Goal: Task Accomplishment & Management: Complete application form

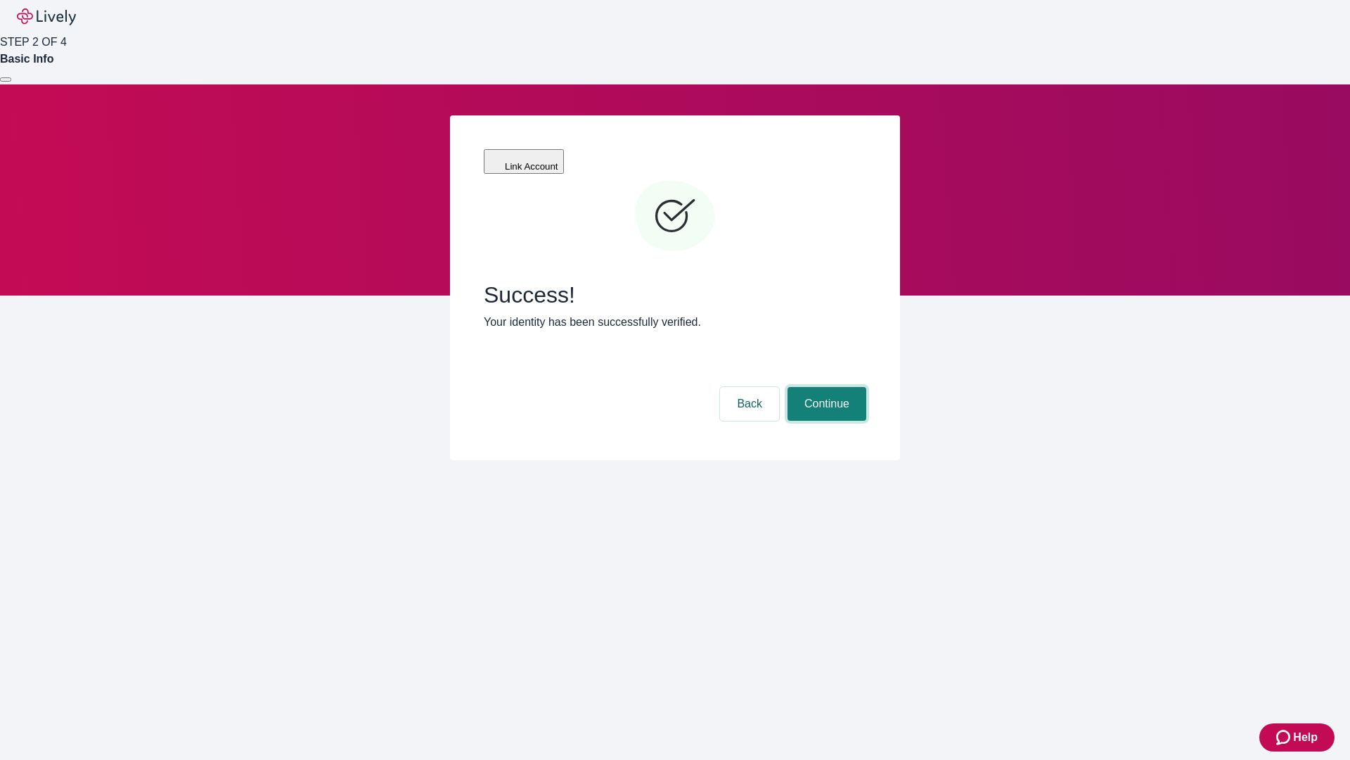
click at [825, 387] on button "Continue" at bounding box center [827, 404] width 79 height 34
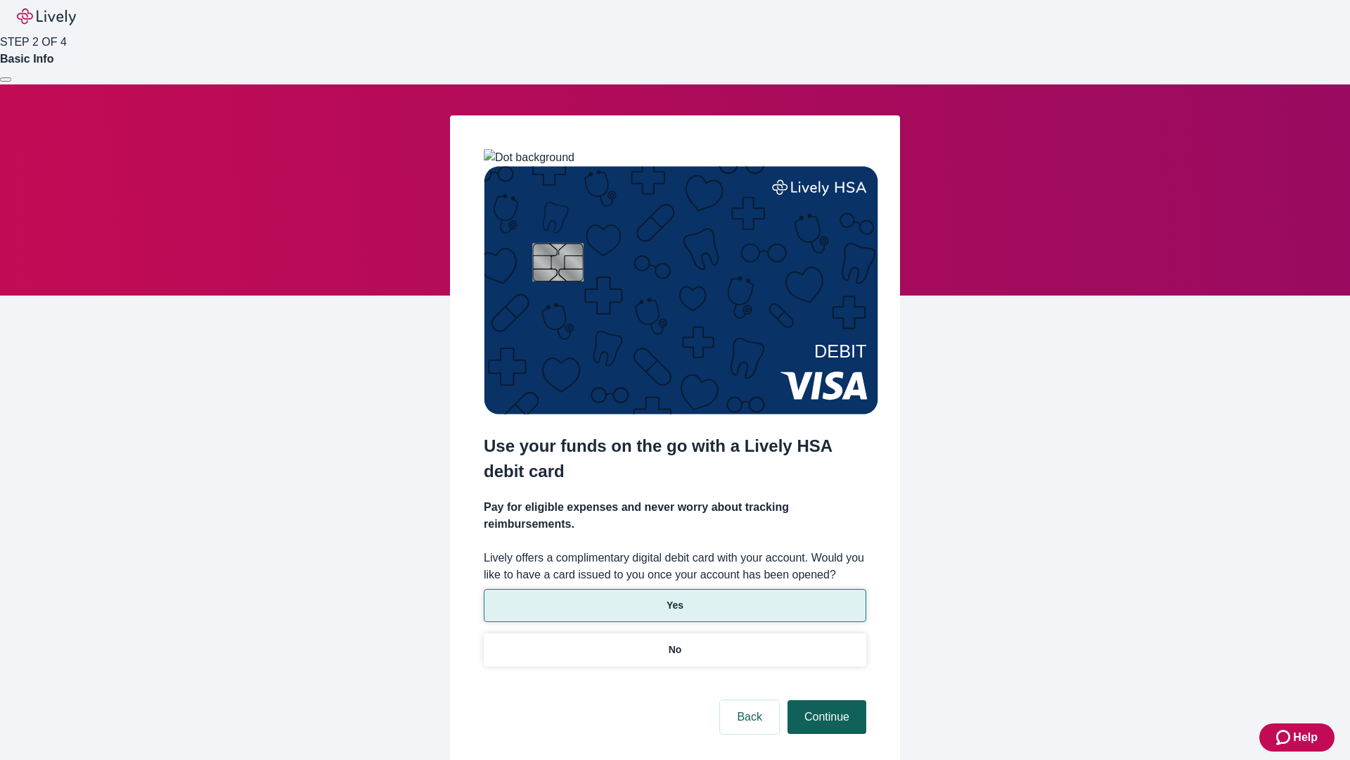
click at [674, 642] on p "No" at bounding box center [675, 649] width 13 height 15
click at [825, 700] on button "Continue" at bounding box center [827, 717] width 79 height 34
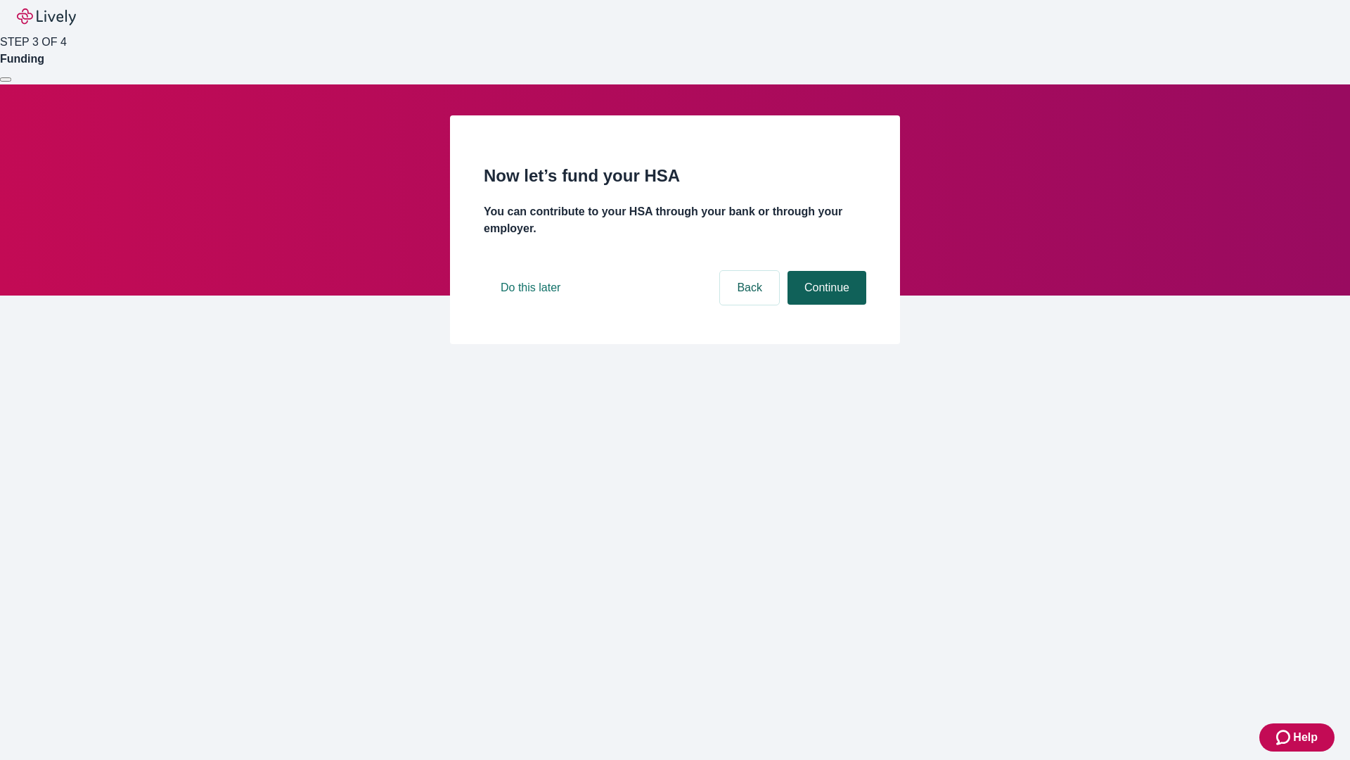
click at [825, 305] on button "Continue" at bounding box center [827, 288] width 79 height 34
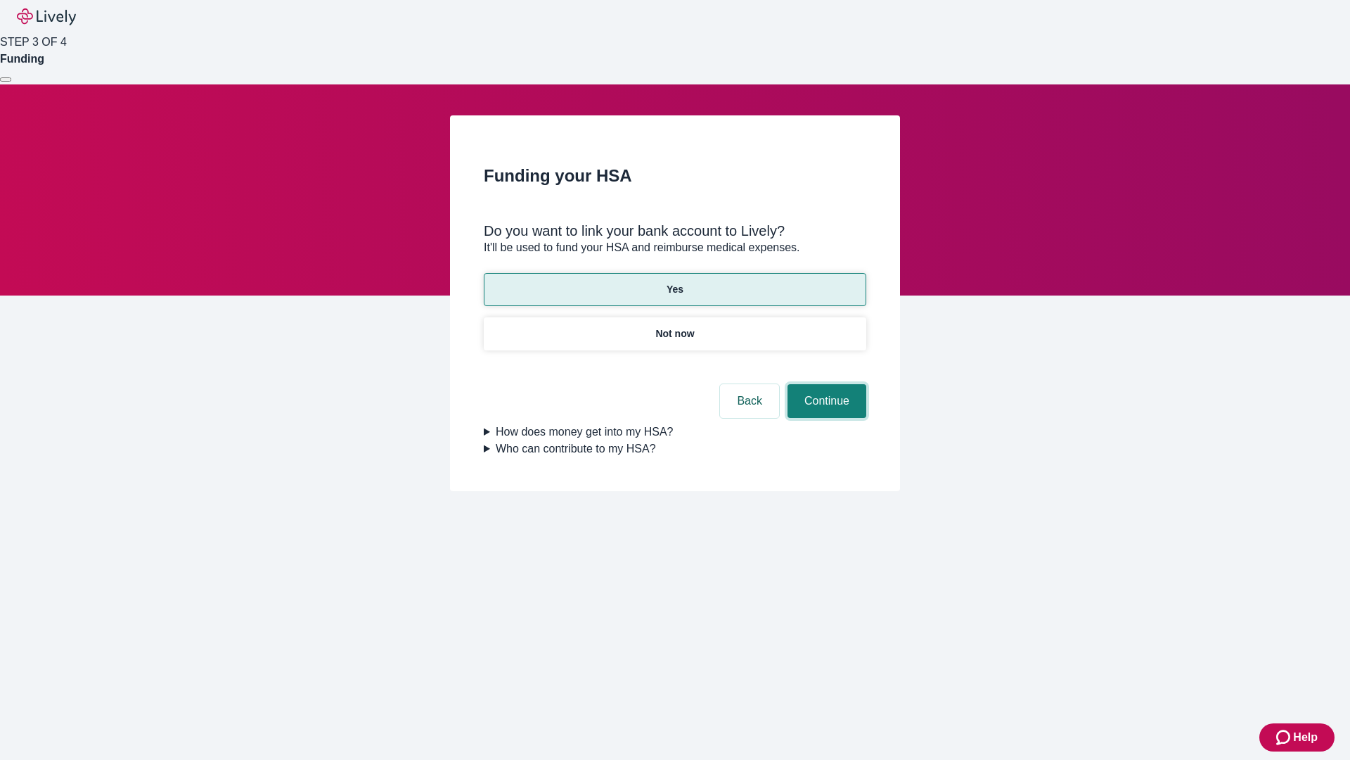
click at [825, 384] on button "Continue" at bounding box center [827, 401] width 79 height 34
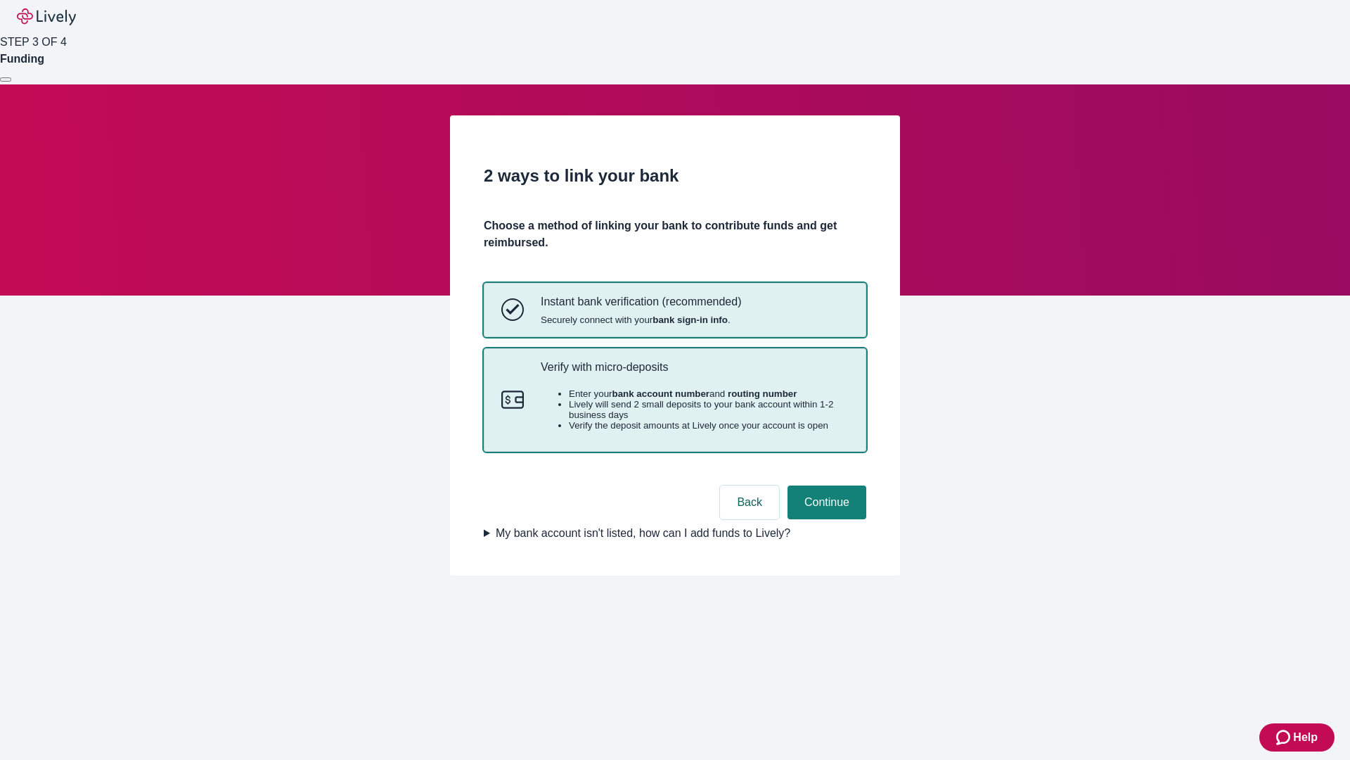
click at [694, 373] on p "Verify with micro-deposits" at bounding box center [695, 366] width 308 height 13
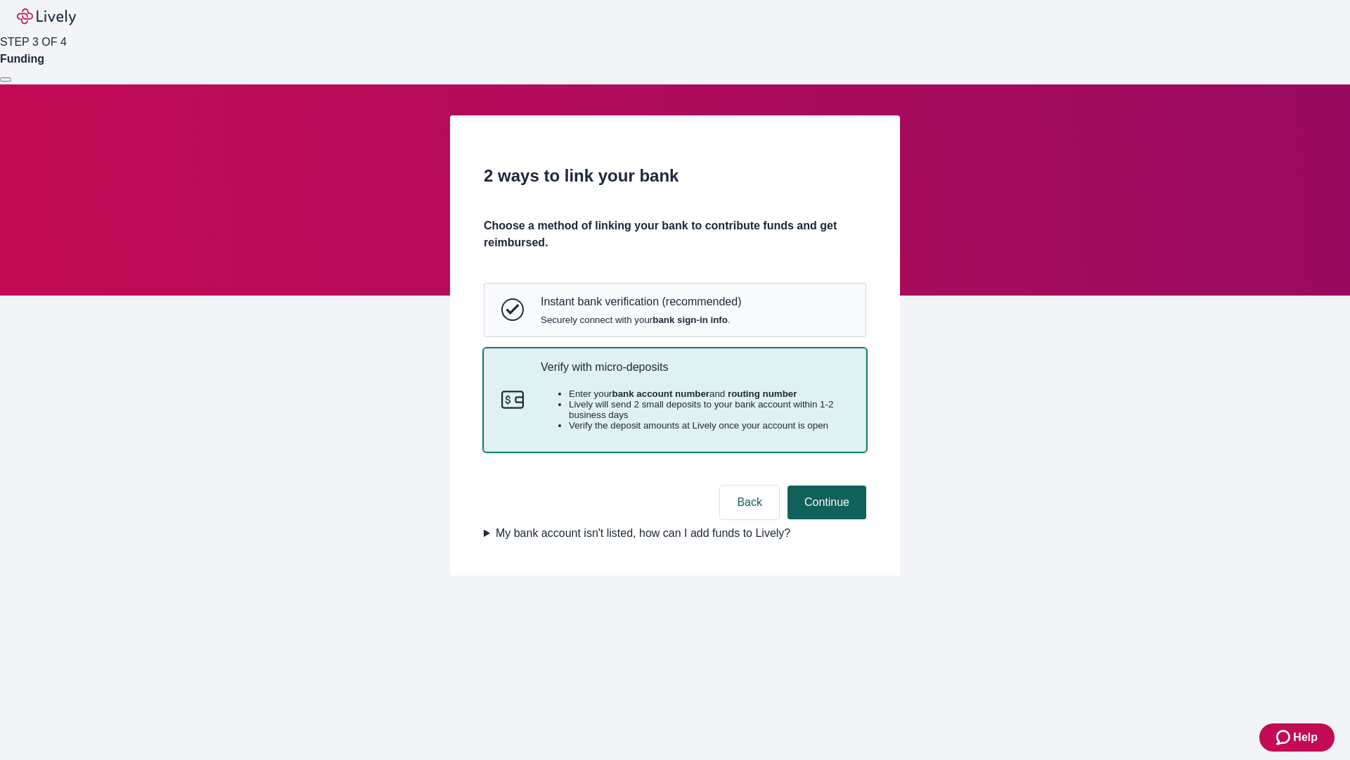
click at [825, 519] on button "Continue" at bounding box center [827, 502] width 79 height 34
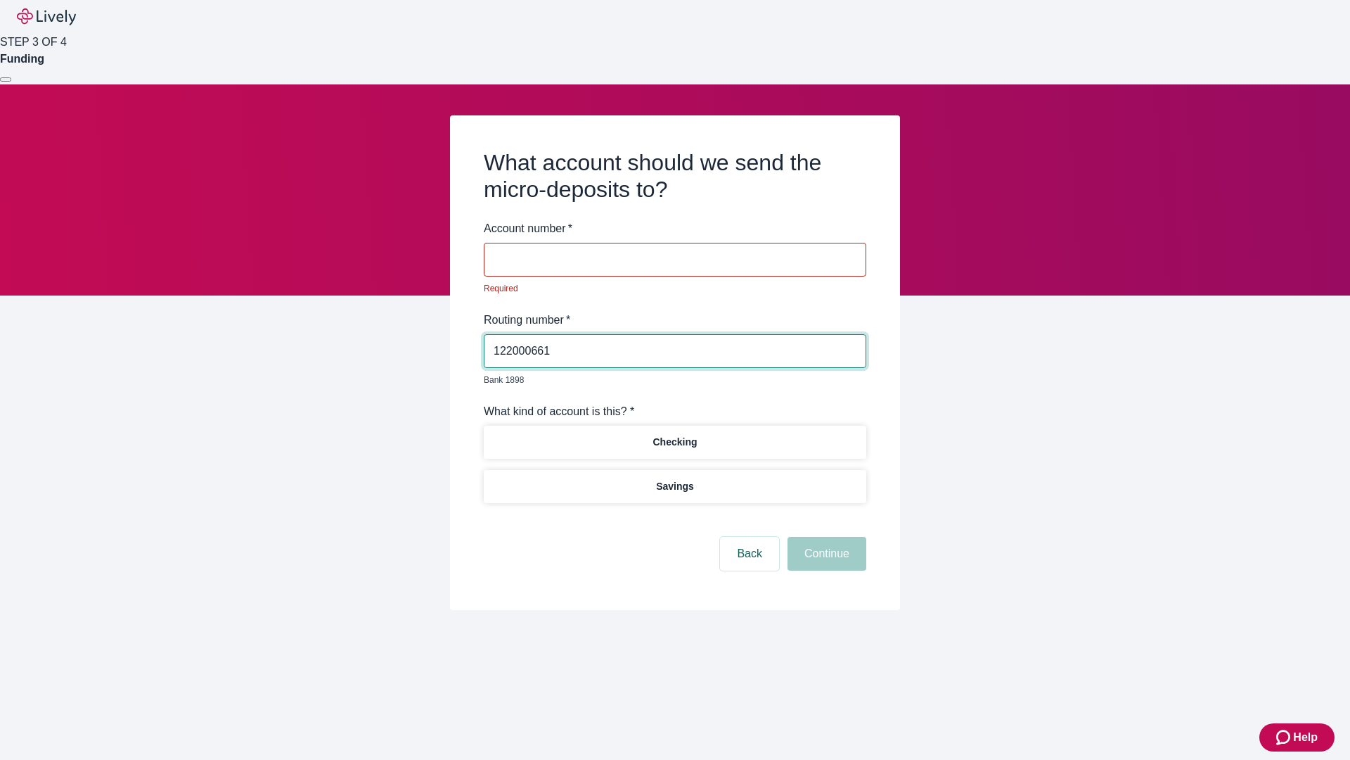
type input "122000661"
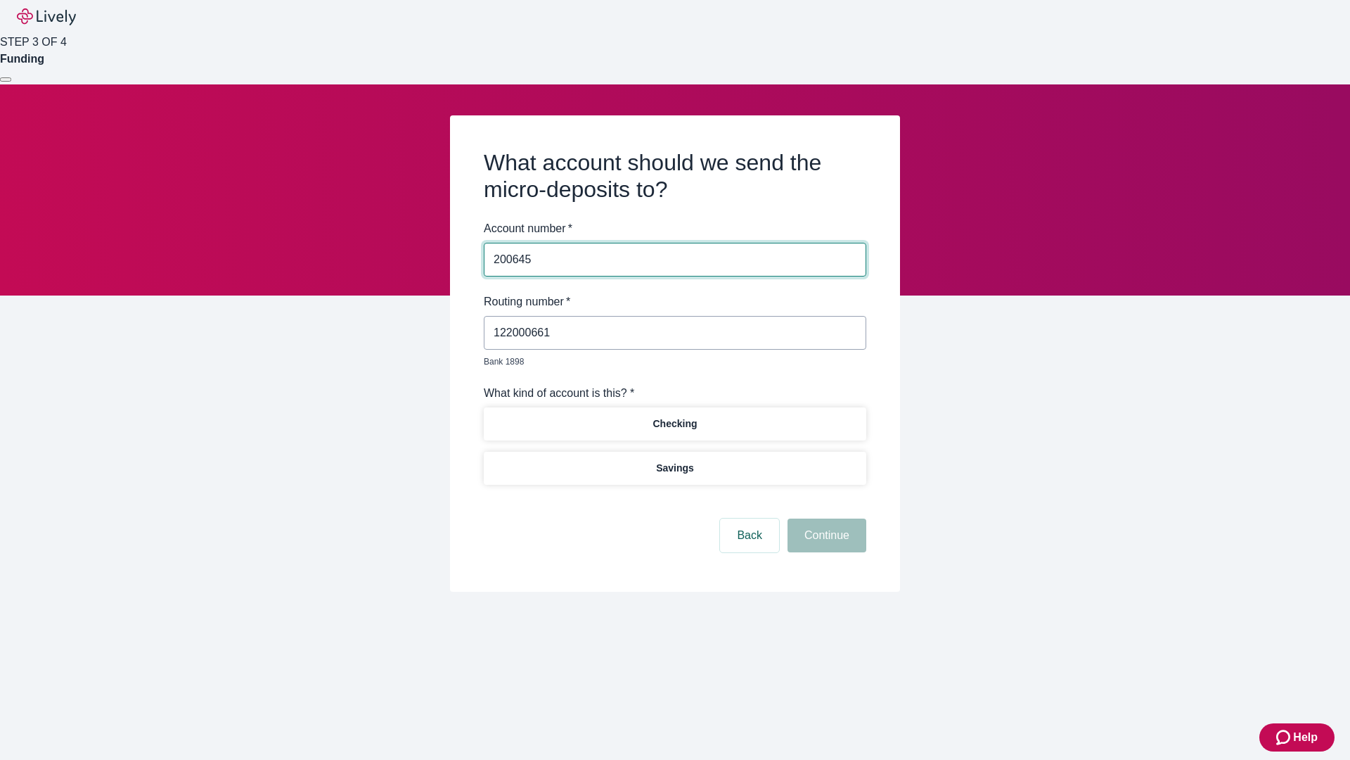
type input "200645"
click at [674, 416] on p "Checking" at bounding box center [675, 423] width 44 height 15
click at [825, 519] on button "Continue" at bounding box center [827, 535] width 79 height 34
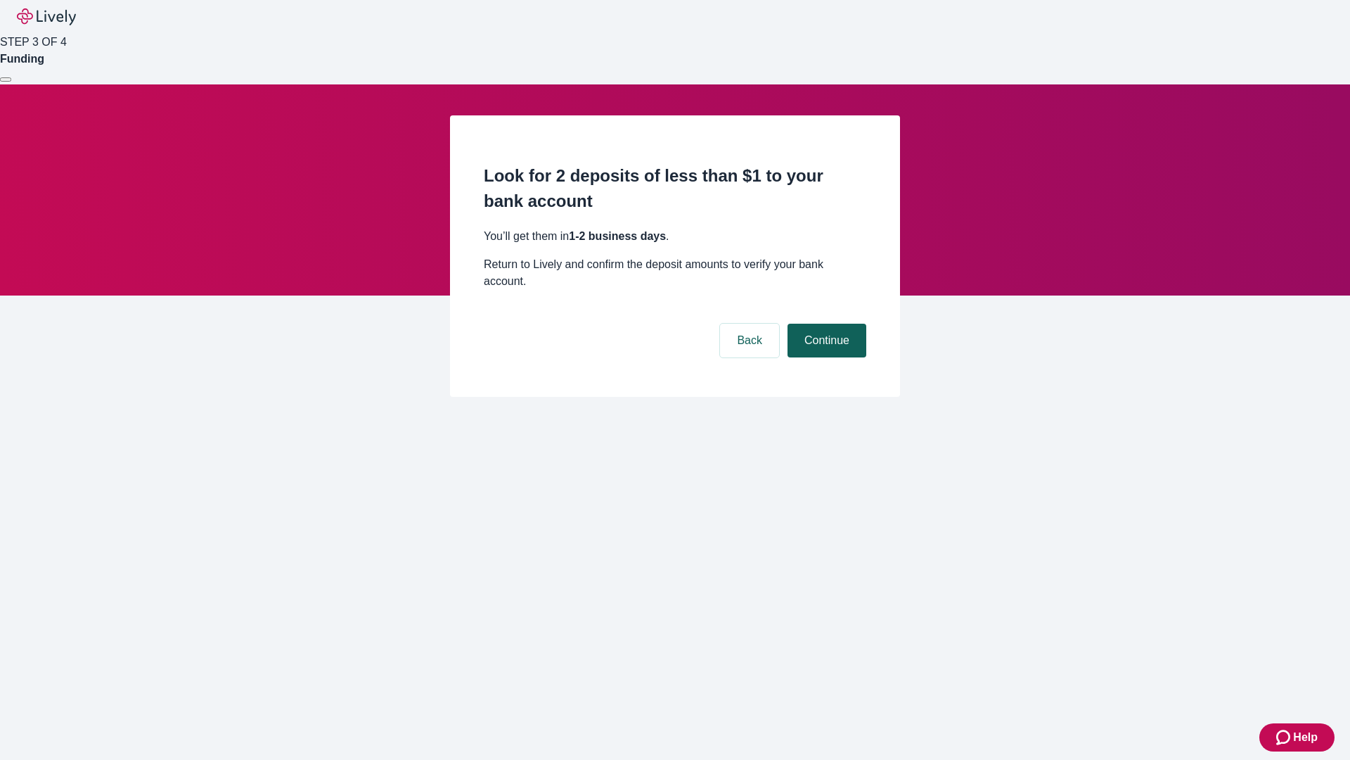
click at [825, 324] on button "Continue" at bounding box center [827, 341] width 79 height 34
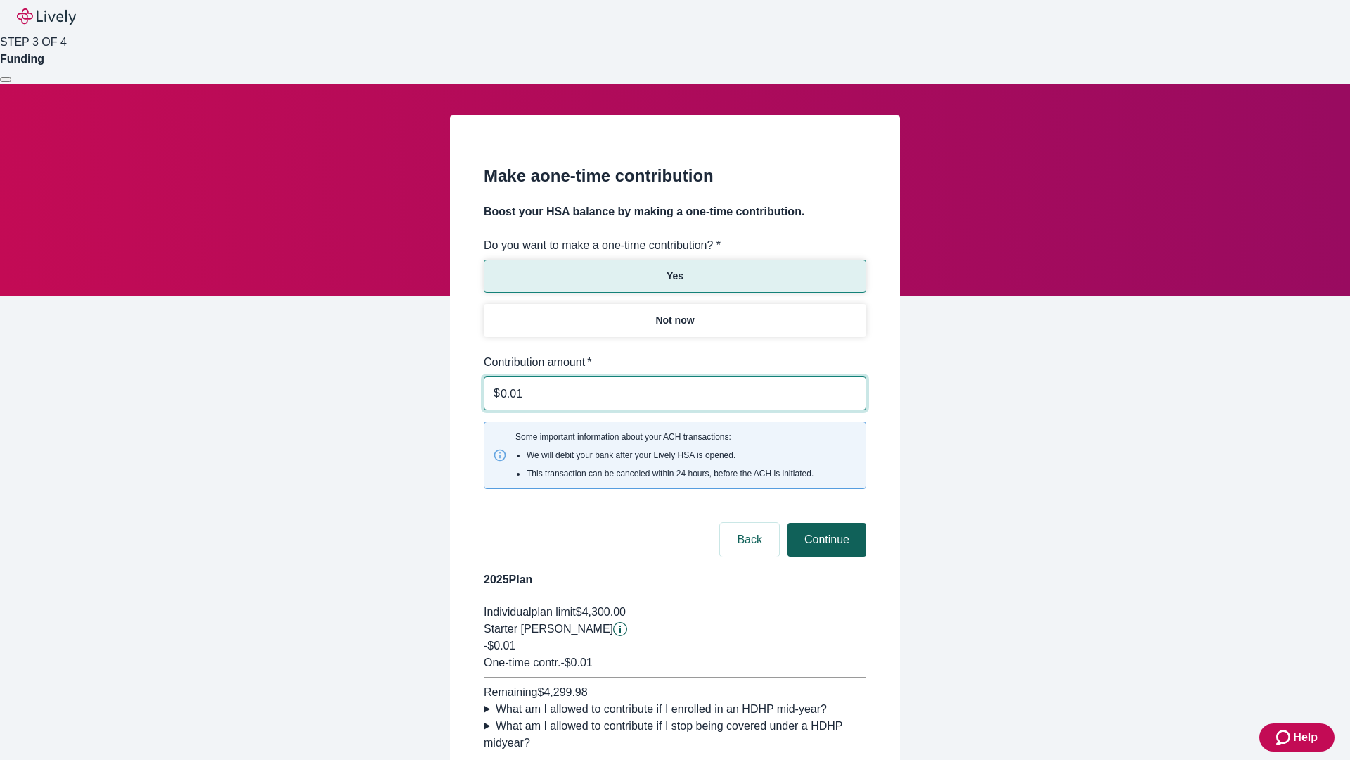
type input "0.01"
click at [825, 523] on button "Continue" at bounding box center [827, 540] width 79 height 34
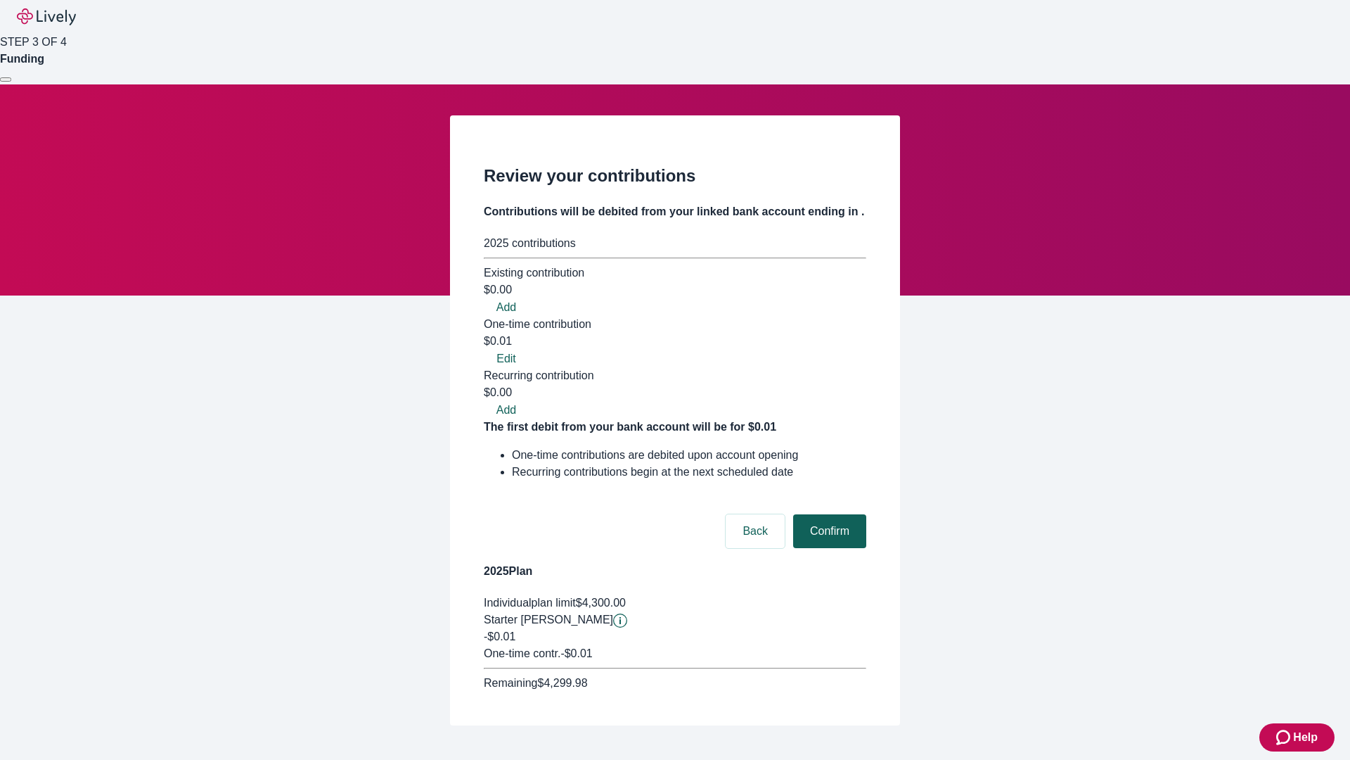
click at [828, 514] on button "Confirm" at bounding box center [829, 531] width 73 height 34
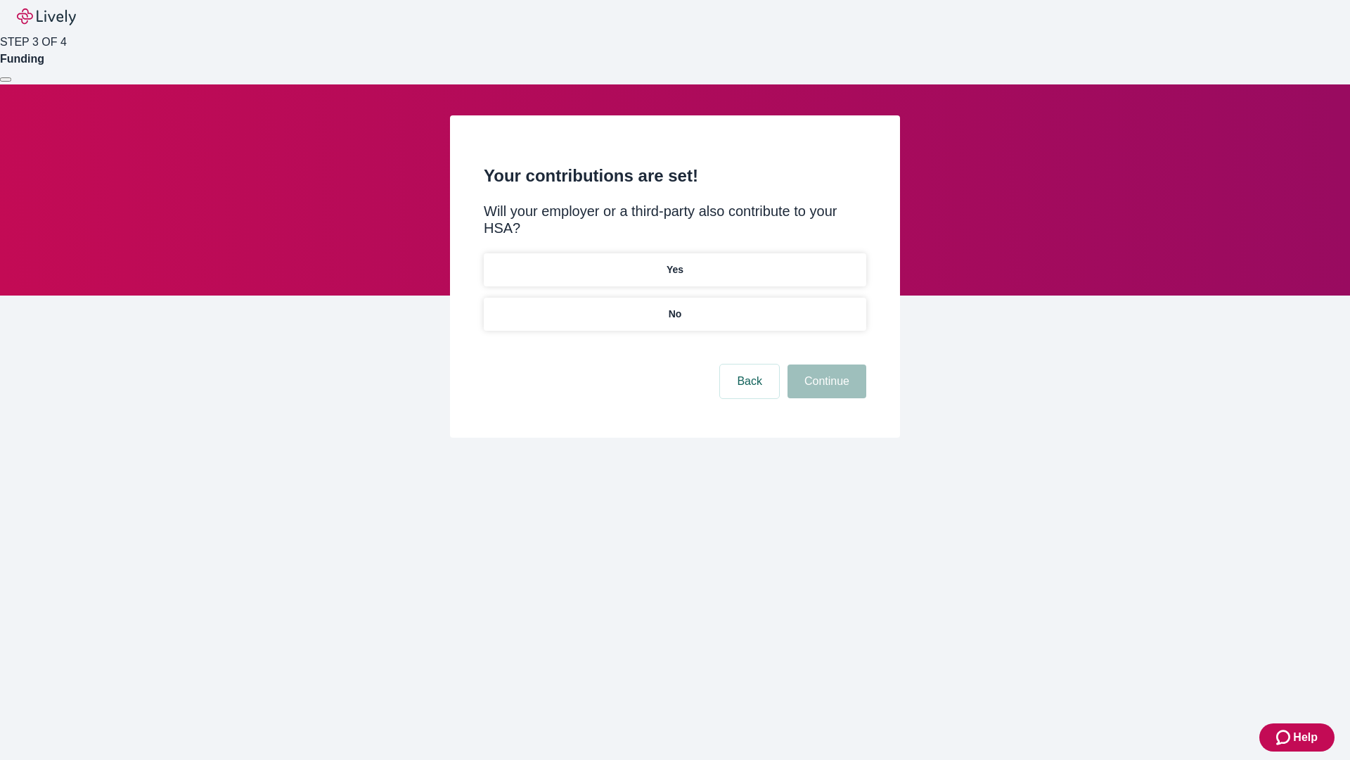
click at [674, 307] on p "No" at bounding box center [675, 314] width 13 height 15
click at [825, 364] on button "Continue" at bounding box center [827, 381] width 79 height 34
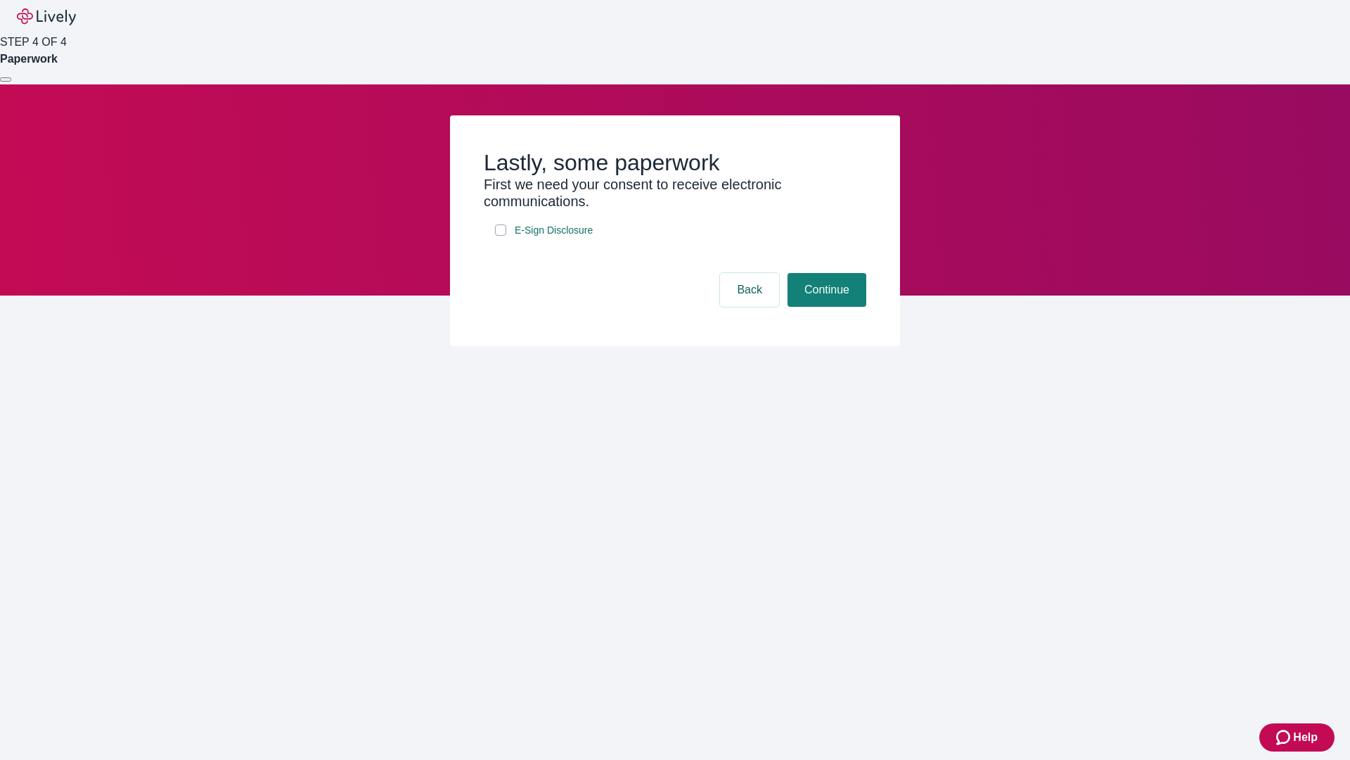
click at [501, 236] on input "E-Sign Disclosure" at bounding box center [500, 229] width 11 height 11
checkbox input "true"
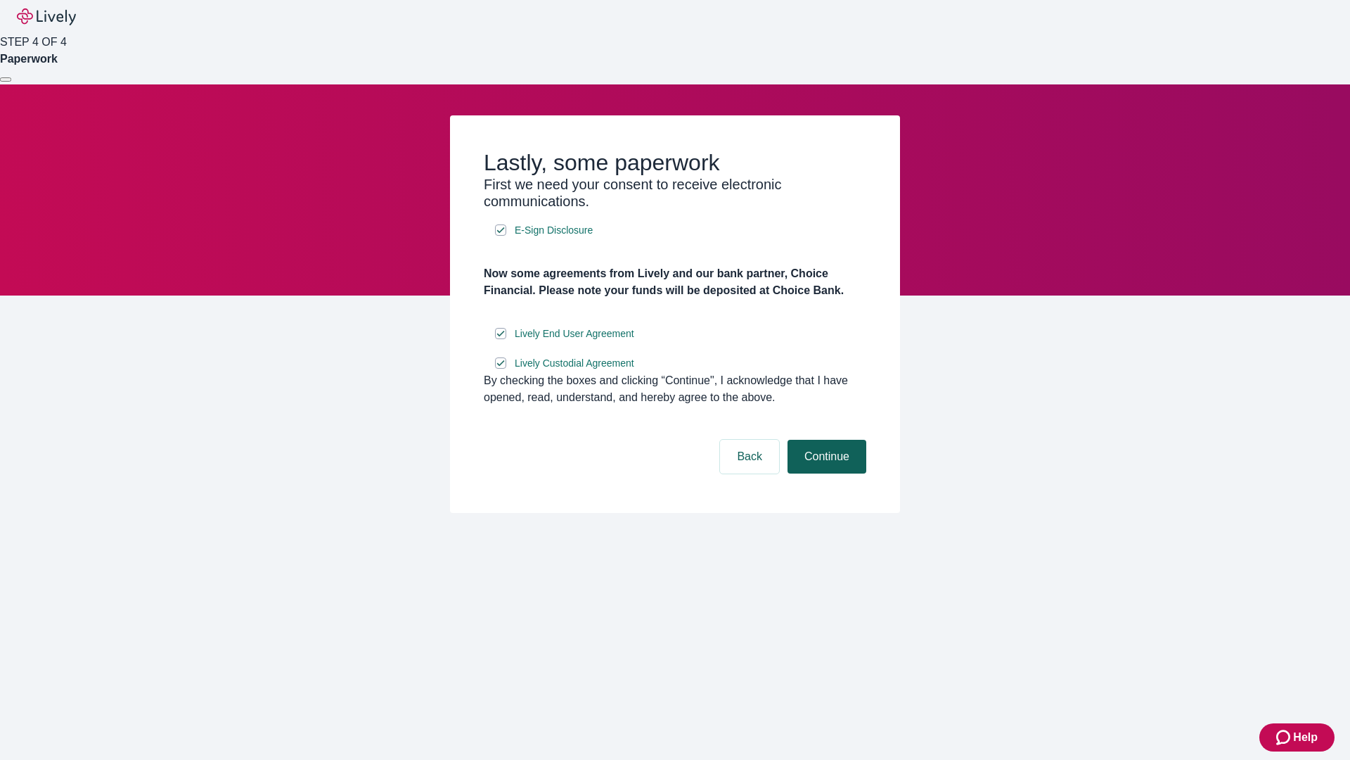
click at [825, 473] on button "Continue" at bounding box center [827, 457] width 79 height 34
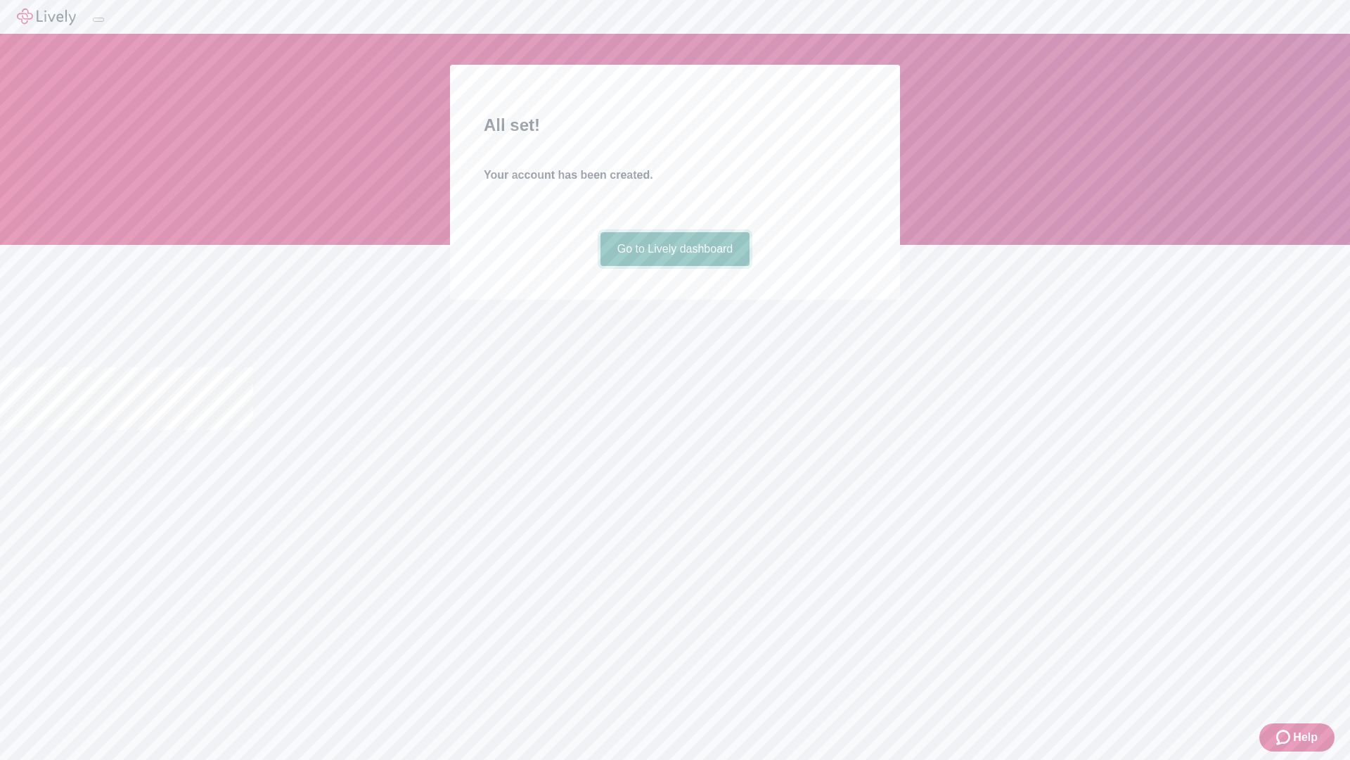
click at [674, 266] on link "Go to Lively dashboard" at bounding box center [676, 249] width 150 height 34
